Goal: Task Accomplishment & Management: Use online tool/utility

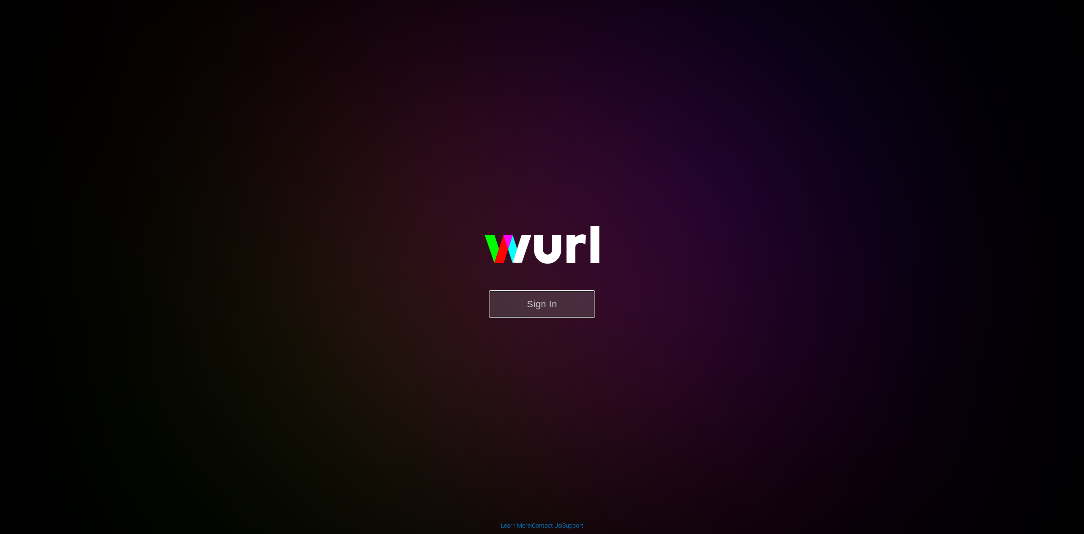
click at [537, 305] on button "Sign In" at bounding box center [542, 304] width 106 height 28
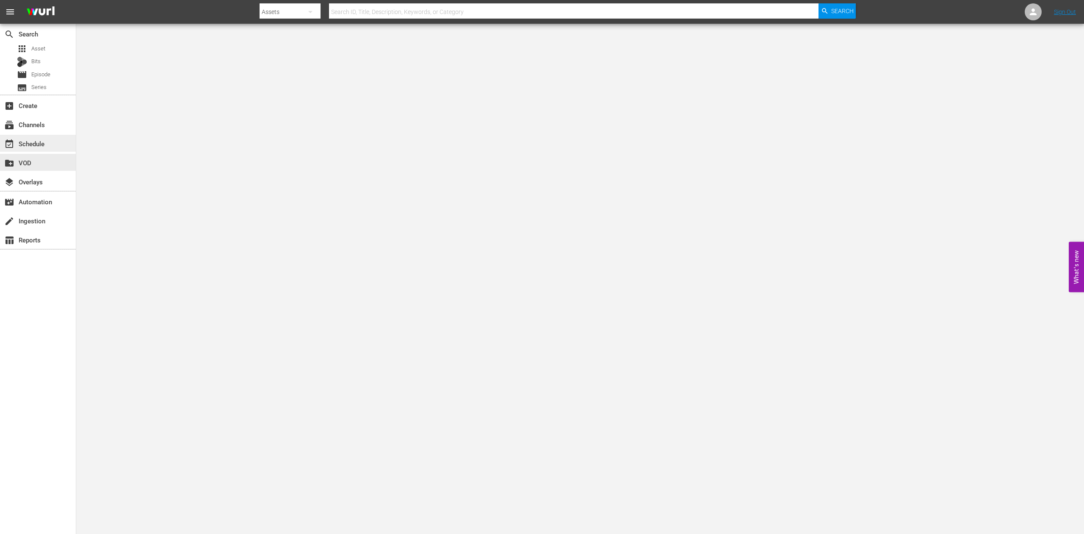
click at [26, 146] on div "event_available Schedule" at bounding box center [23, 143] width 47 height 8
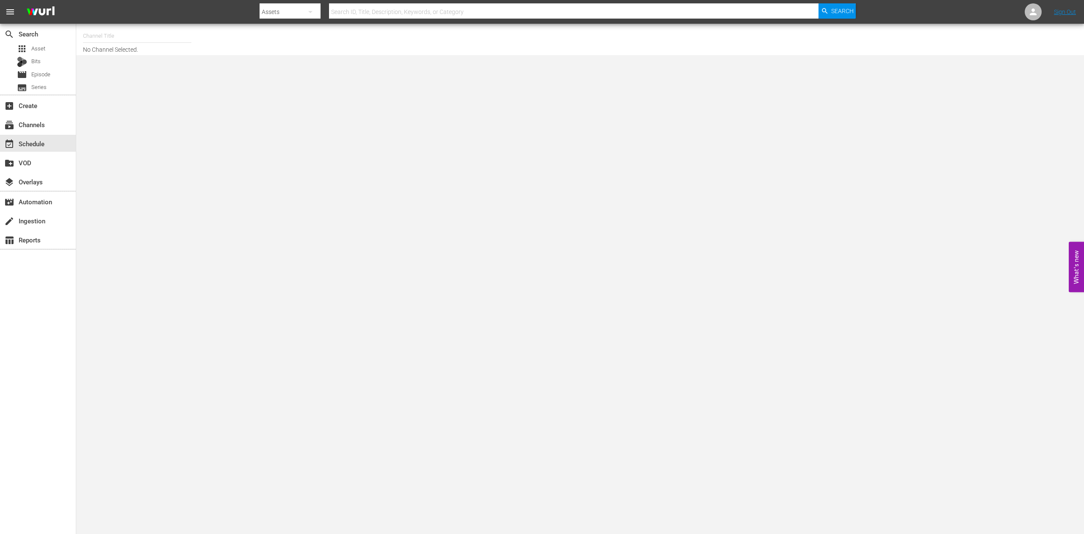
click at [101, 33] on input "text" at bounding box center [137, 36] width 108 height 20
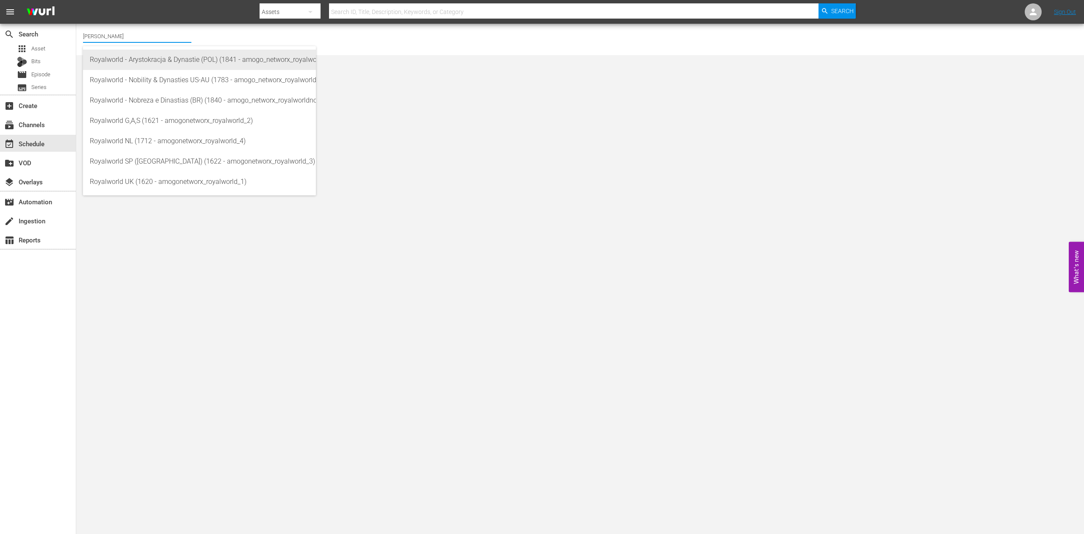
click at [143, 57] on div "Royalworld - Arystokracja & Dynastie (POL) (1841 - amogo_networx_royalworldarys…" at bounding box center [199, 60] width 219 height 20
type input "Royalworld - Arystokracja & Dynastie (POL) (1841 - amogo_networx_royalworldarys…"
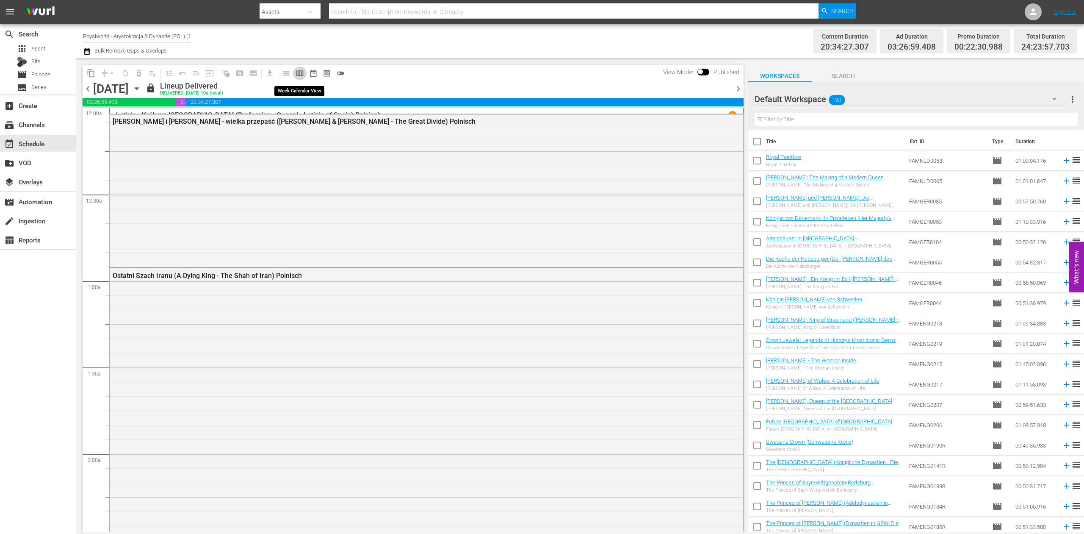
click at [301, 74] on span "calendar_view_week_outlined" at bounding box center [300, 73] width 8 height 8
